Goal: Information Seeking & Learning: Learn about a topic

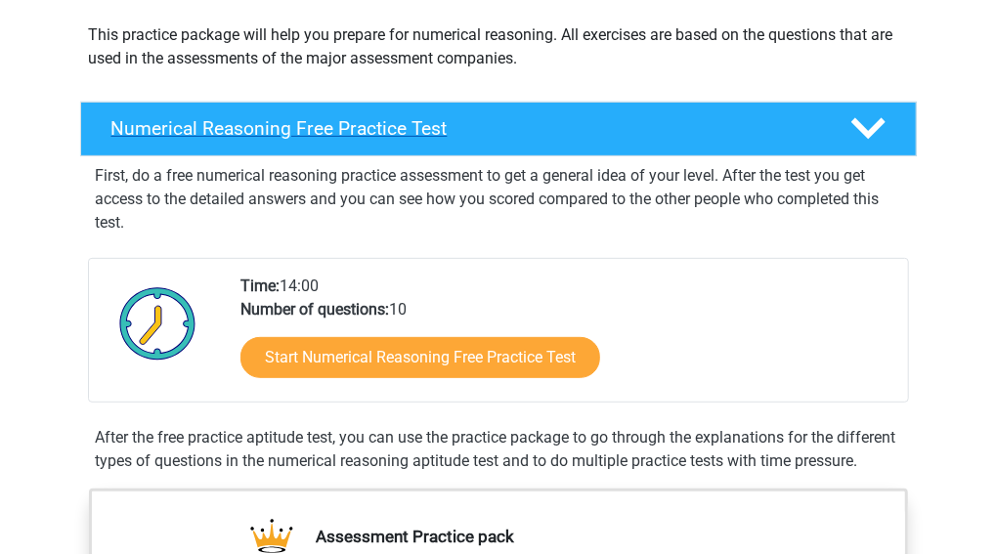
scroll to position [223, 0]
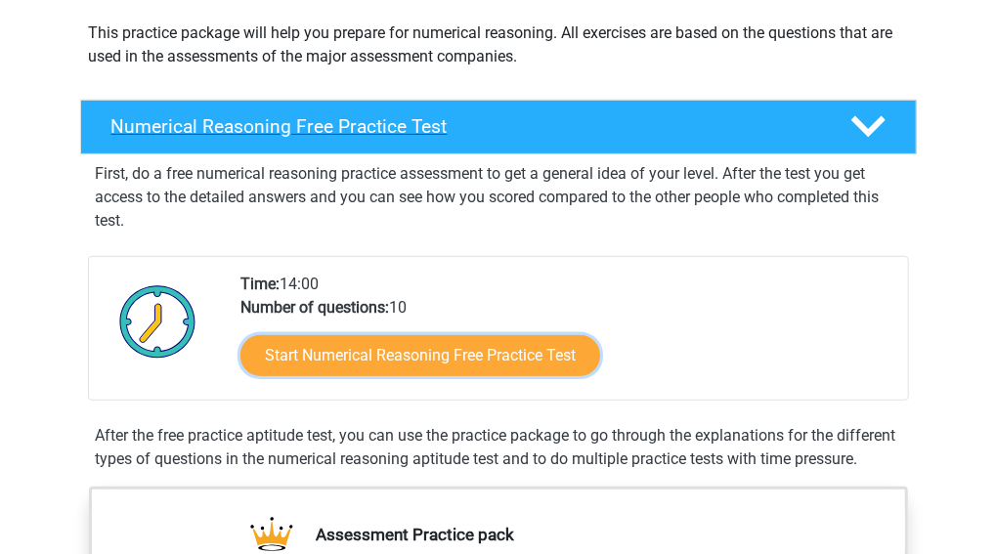
click at [312, 371] on link "Start Numerical Reasoning Free Practice Test" at bounding box center [420, 355] width 360 height 41
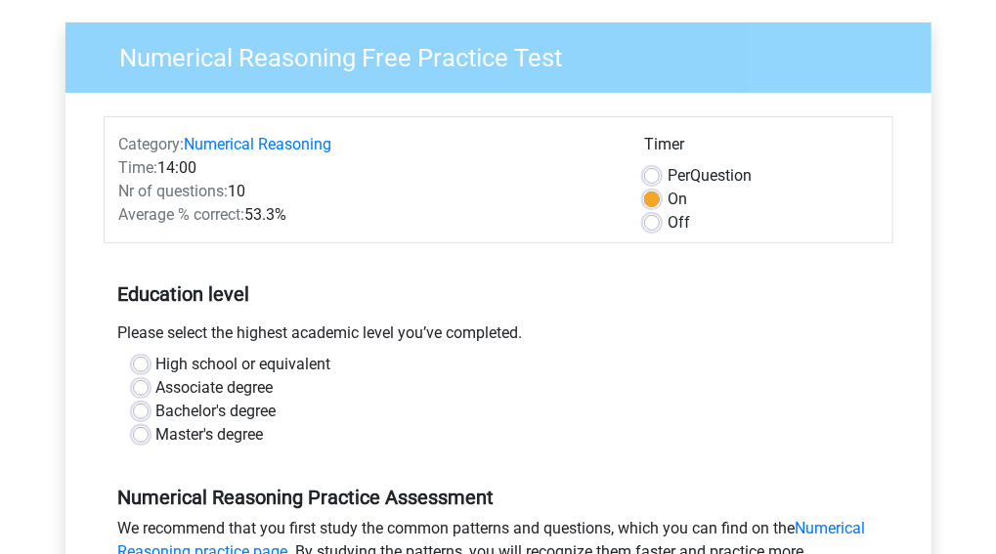
scroll to position [140, 0]
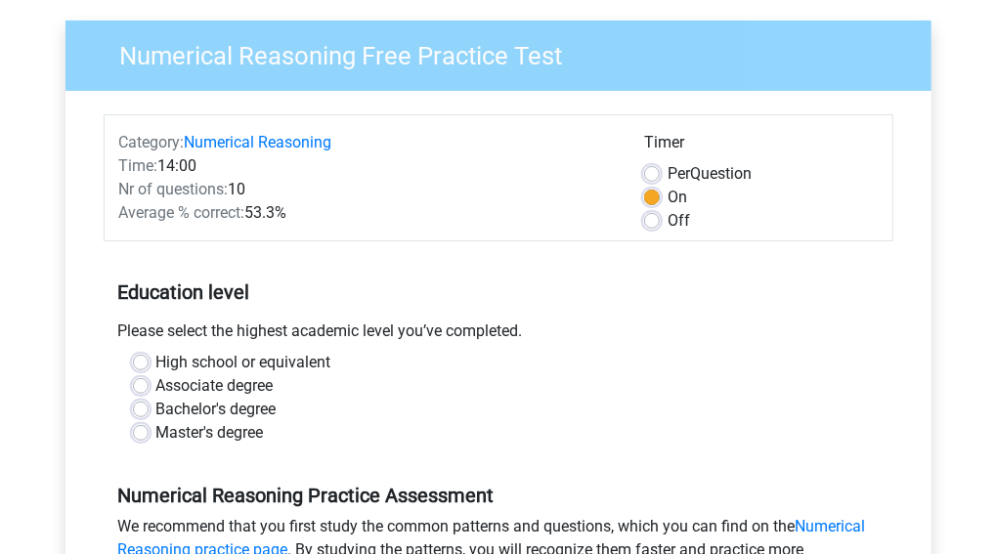
click at [156, 361] on label "High school or equivalent" at bounding box center [243, 362] width 175 height 23
click at [142, 361] on input "High school or equivalent" at bounding box center [141, 361] width 16 height 20
radio input "true"
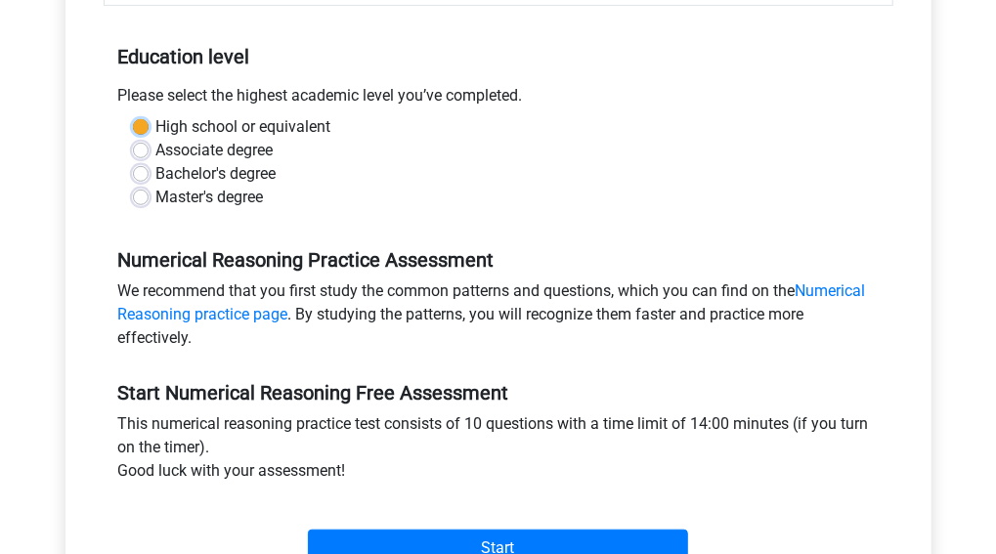
scroll to position [377, 0]
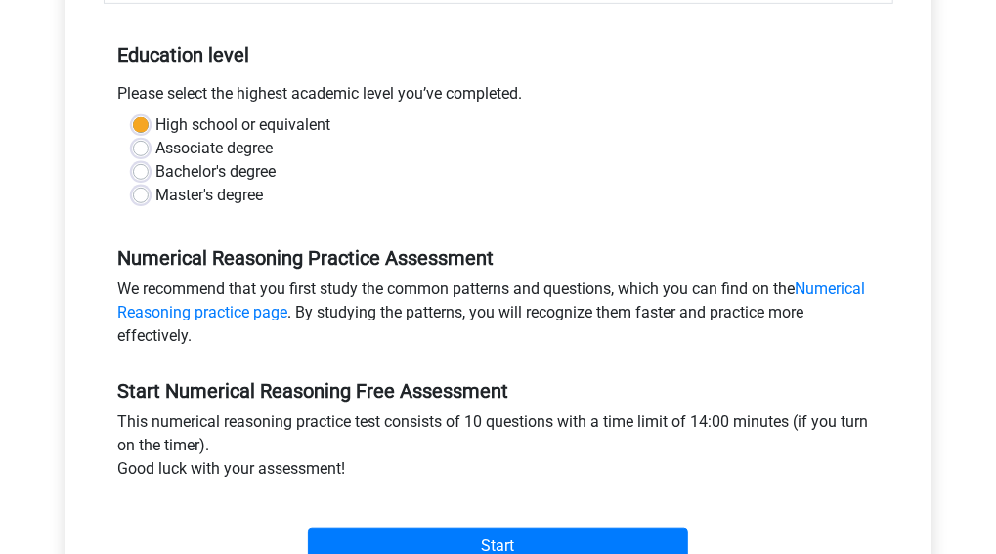
click at [142, 361] on div "Start Numerical Reasoning Free Assessment This numerical reasoning practice tes…" at bounding box center [499, 464] width 790 height 217
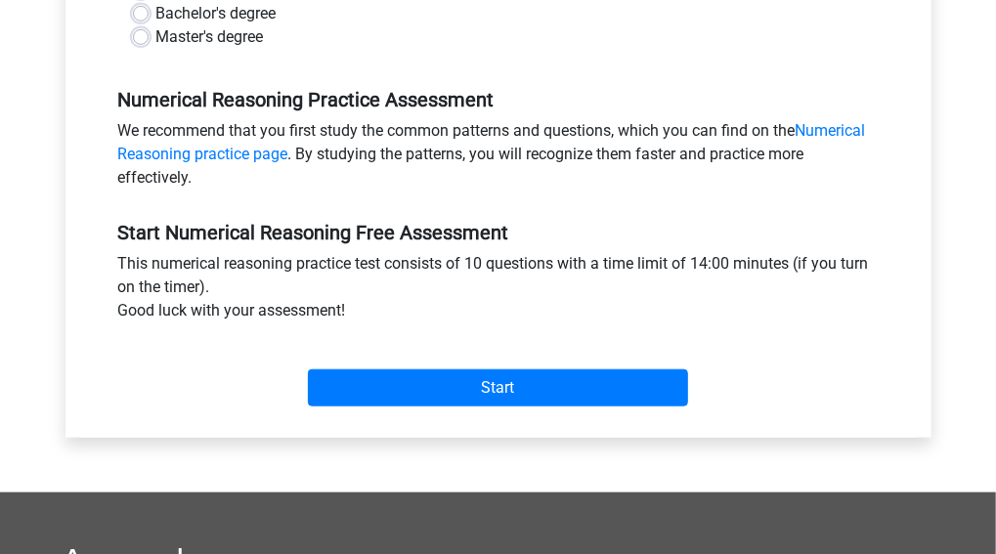
scroll to position [545, 0]
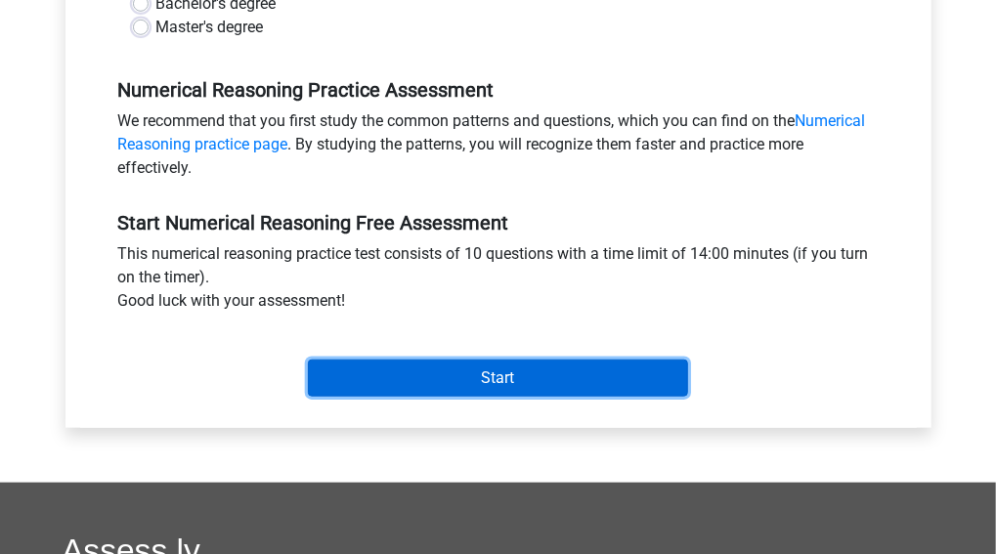
click at [441, 369] on input "Start" at bounding box center [498, 378] width 380 height 37
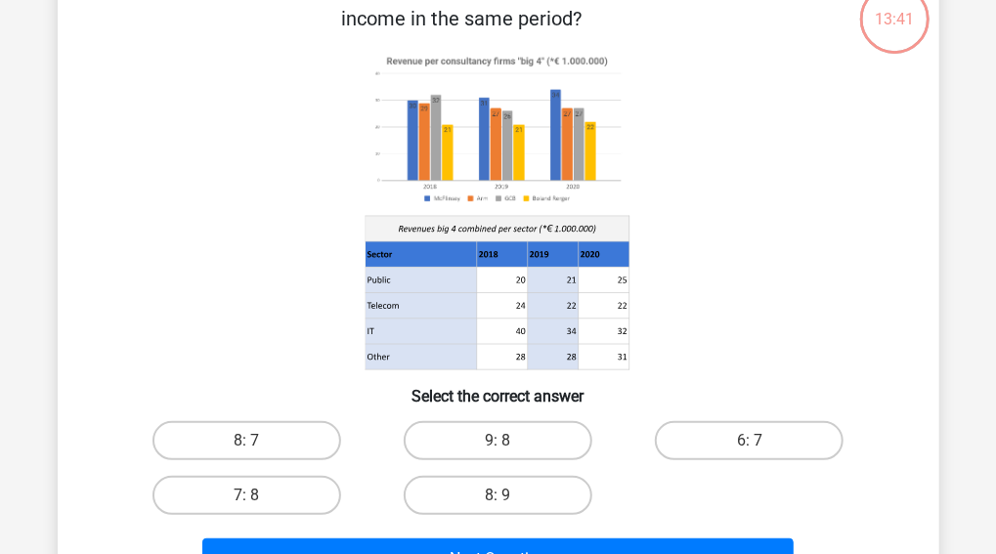
scroll to position [136, 0]
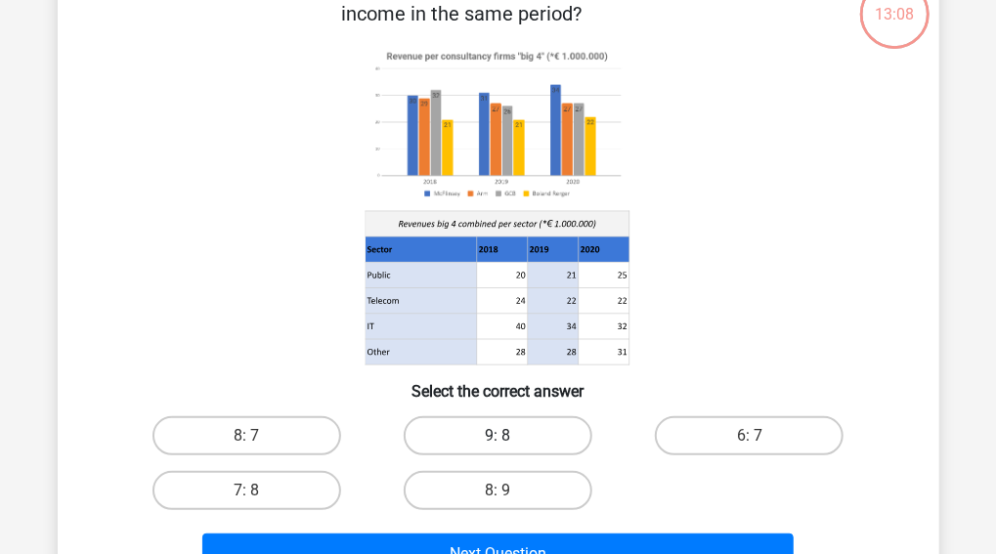
click at [514, 438] on label "9: 8" at bounding box center [498, 435] width 189 height 39
click at [510, 438] on input "9: 8" at bounding box center [503, 442] width 13 height 13
radio input "true"
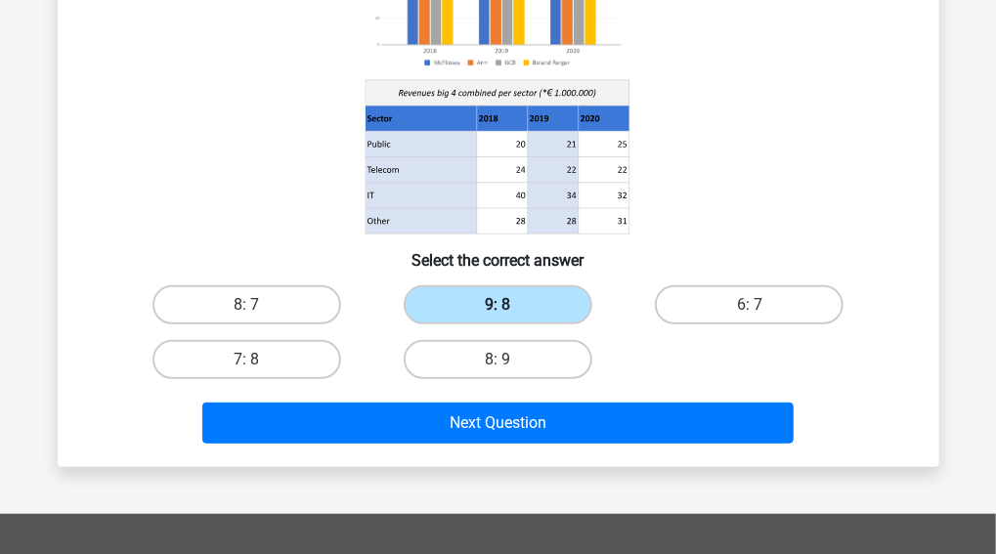
scroll to position [268, 0]
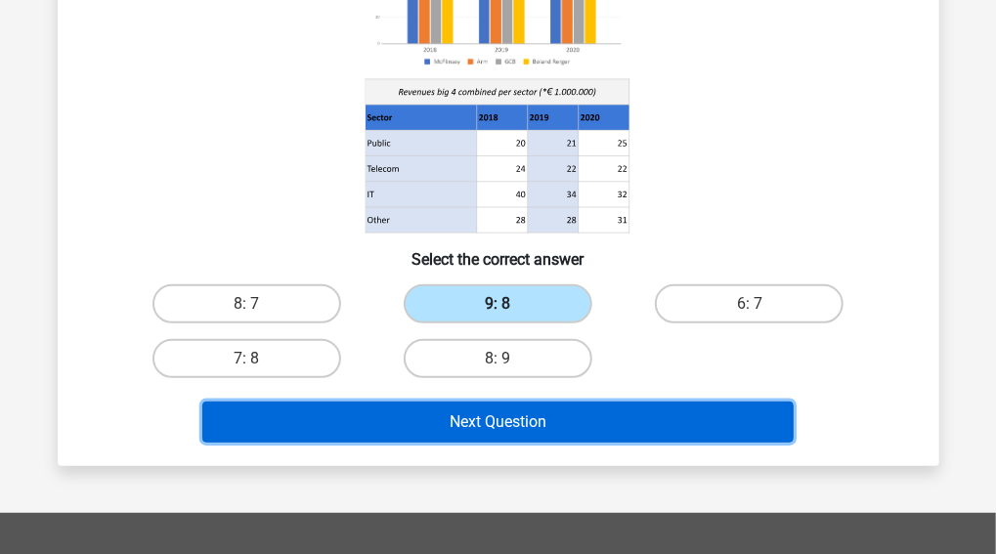
click at [514, 438] on button "Next Question" at bounding box center [497, 422] width 591 height 41
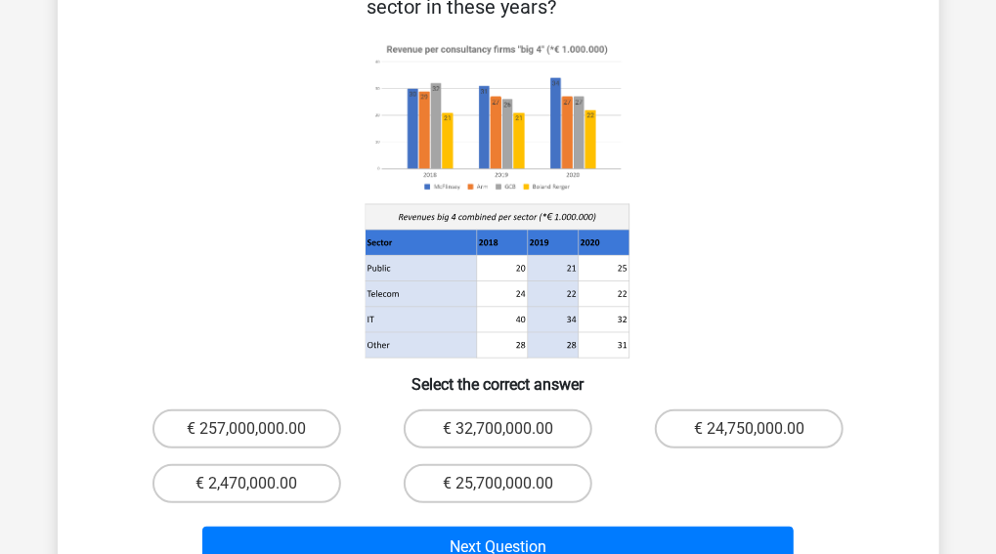
scroll to position [245, 0]
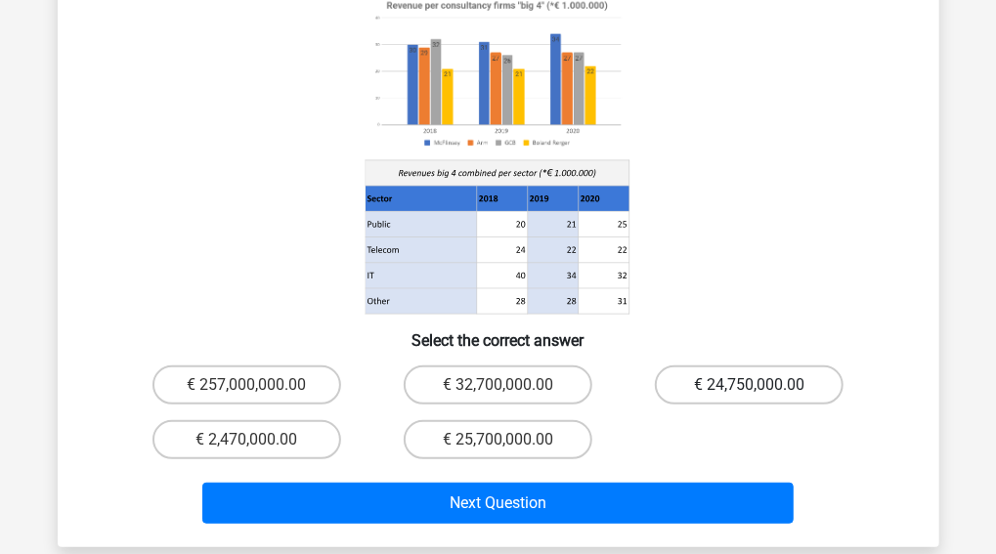
click at [739, 365] on label "€ 24,750,000.00" at bounding box center [749, 384] width 189 height 39
click at [750, 385] on input "€ 24,750,000.00" at bounding box center [756, 391] width 13 height 13
radio input "true"
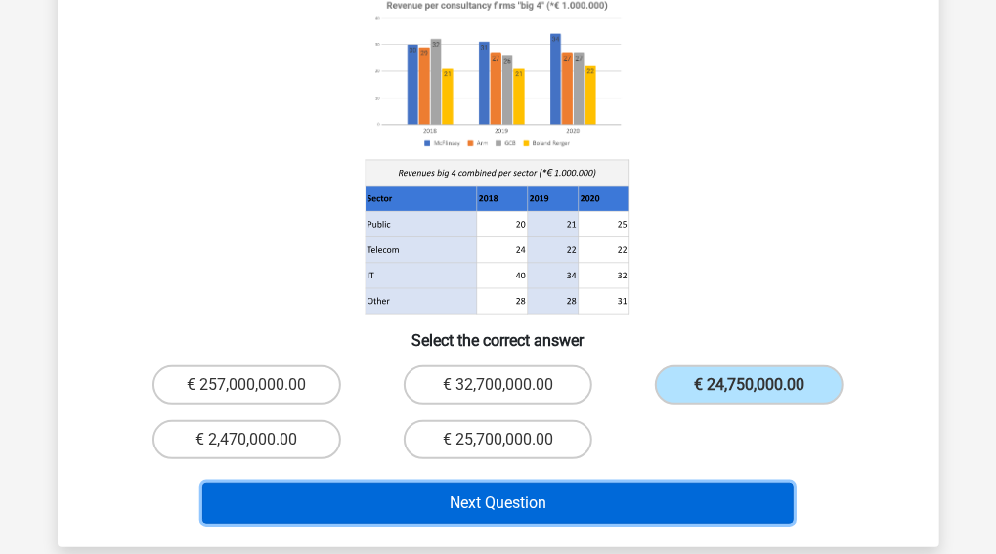
click at [629, 483] on button "Next Question" at bounding box center [497, 503] width 591 height 41
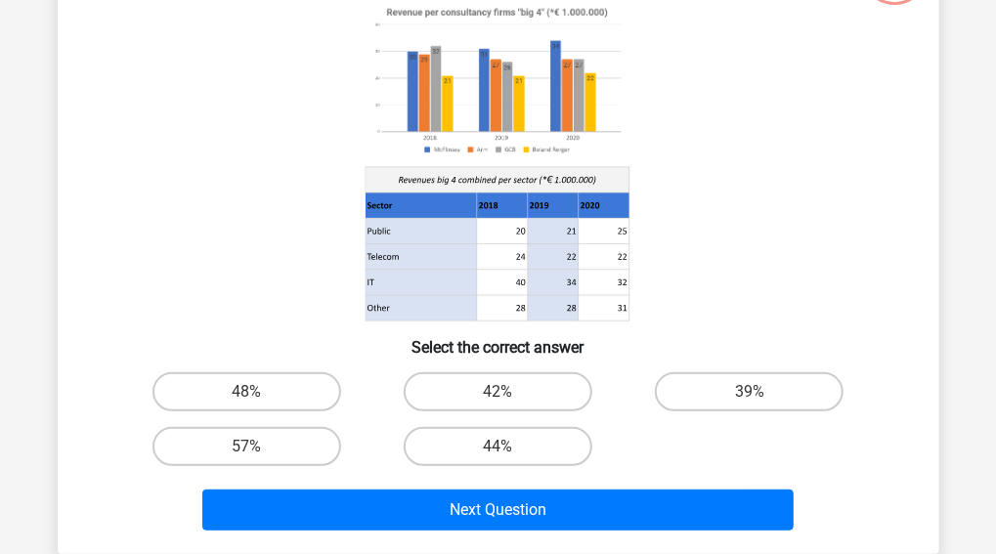
scroll to position [90, 0]
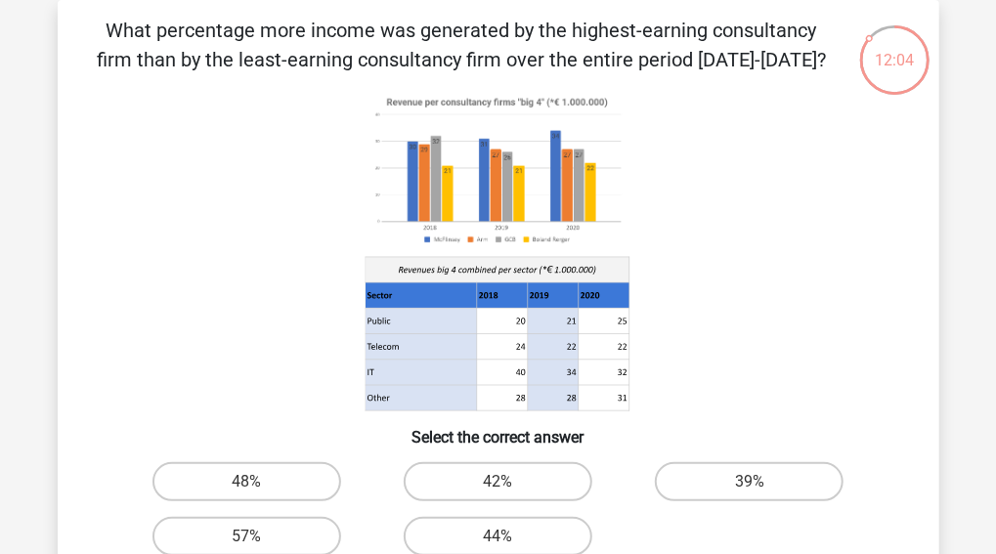
click at [503, 489] on input "42%" at bounding box center [503, 488] width 13 height 13
radio input "true"
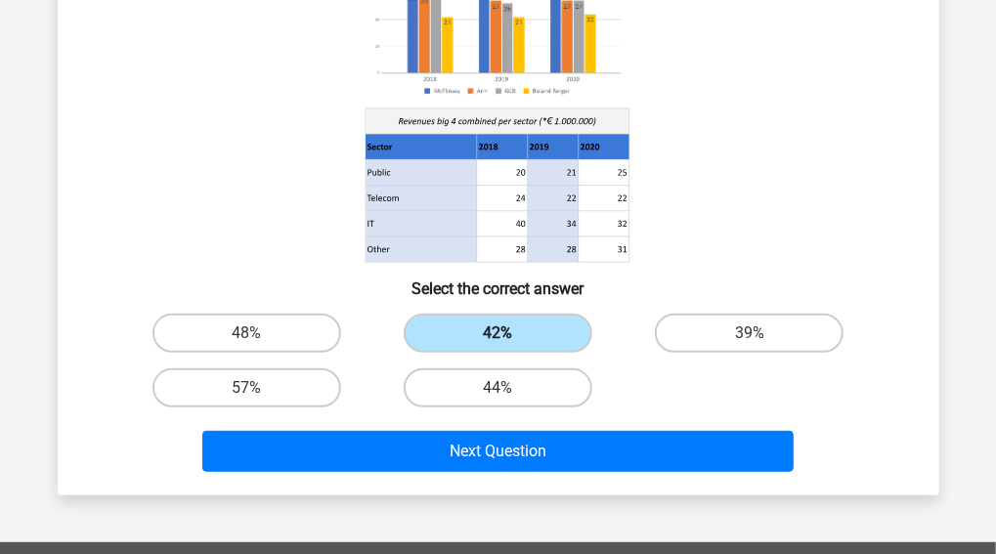
scroll to position [246, 0]
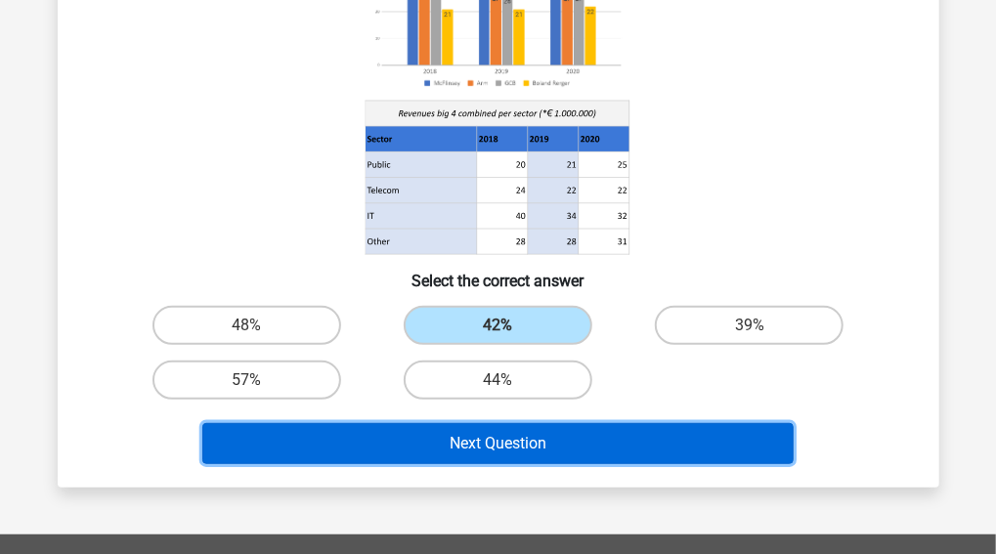
click at [516, 443] on button "Next Question" at bounding box center [497, 443] width 591 height 41
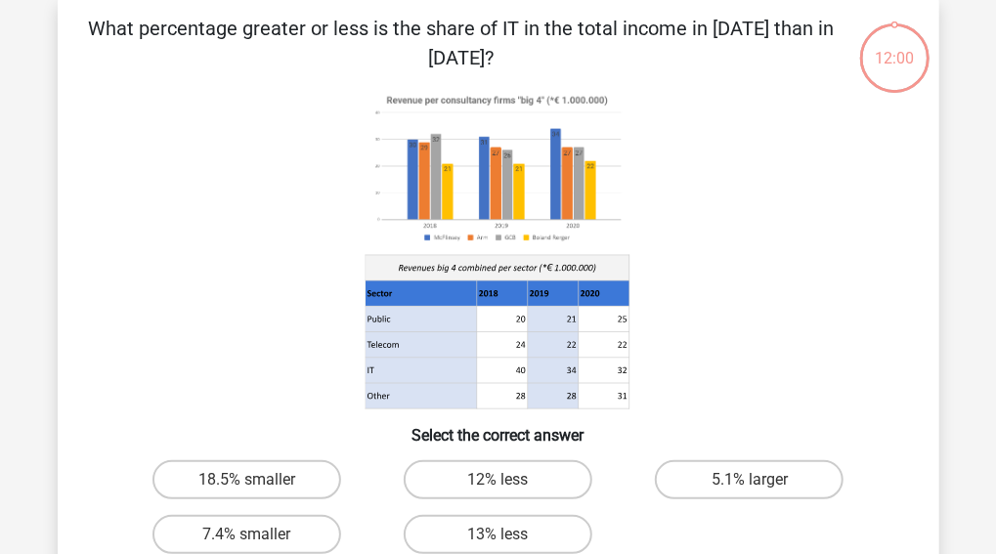
scroll to position [90, 0]
